Goal: Find specific page/section: Find specific page/section

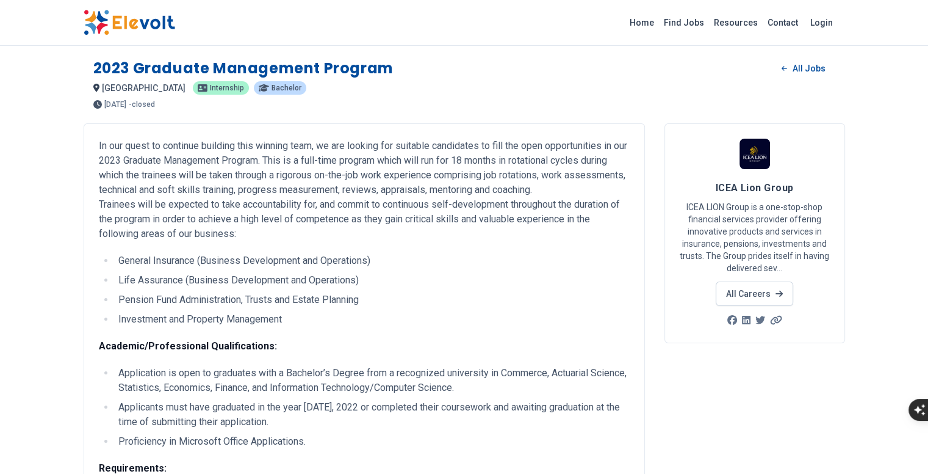
click at [220, 171] on p "In our quest to continue building this winning team, we are looking for suitabl…" at bounding box center [364, 190] width 531 height 103
click at [793, 281] on link "All Careers" at bounding box center [754, 293] width 77 height 24
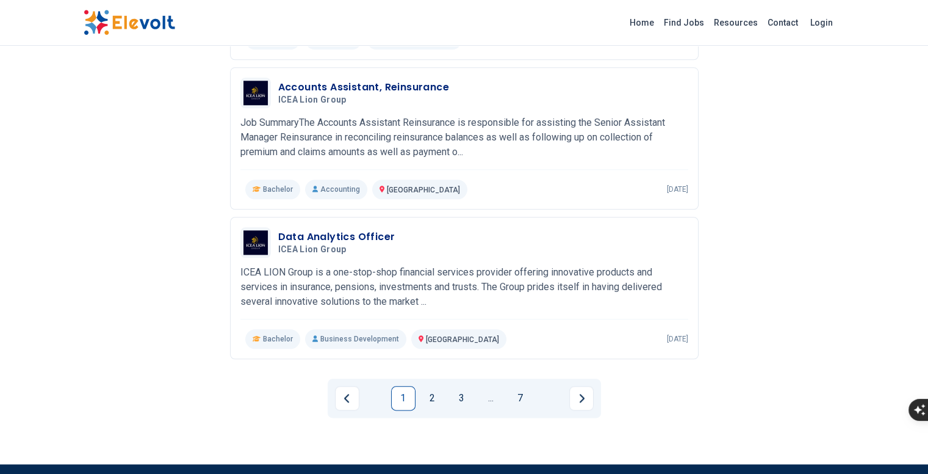
scroll to position [1403, 0]
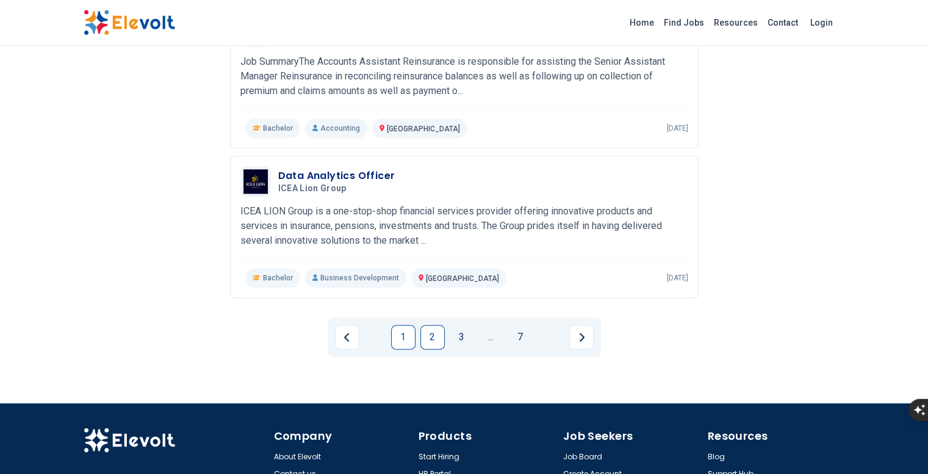
click at [431, 325] on link "2" at bounding box center [432, 337] width 24 height 24
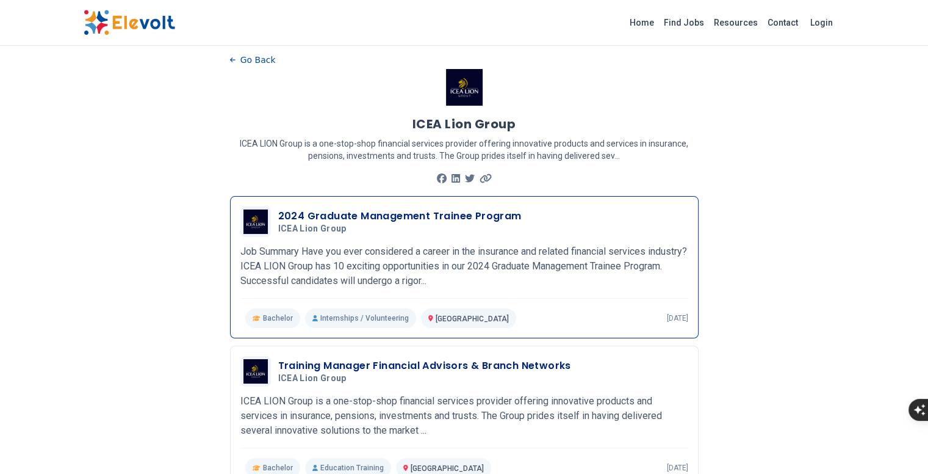
scroll to position [0, 0]
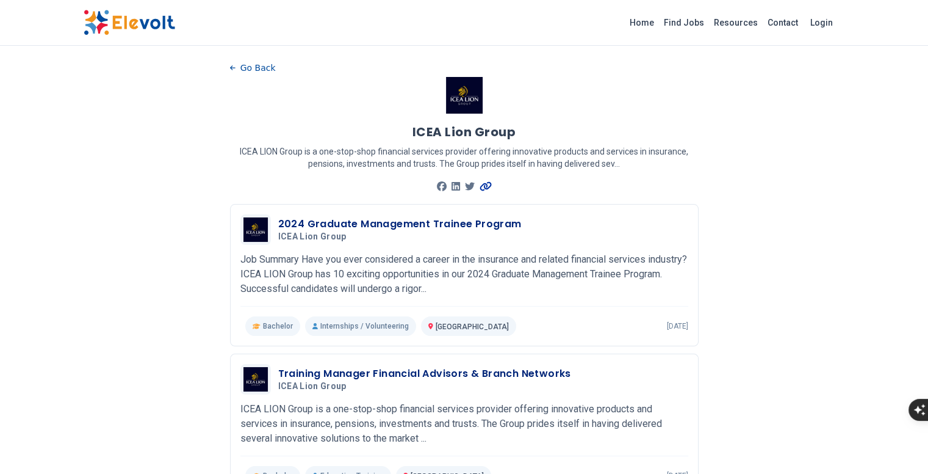
click at [483, 186] on icon at bounding box center [486, 186] width 12 height 9
